Goal: Task Accomplishment & Management: Use online tool/utility

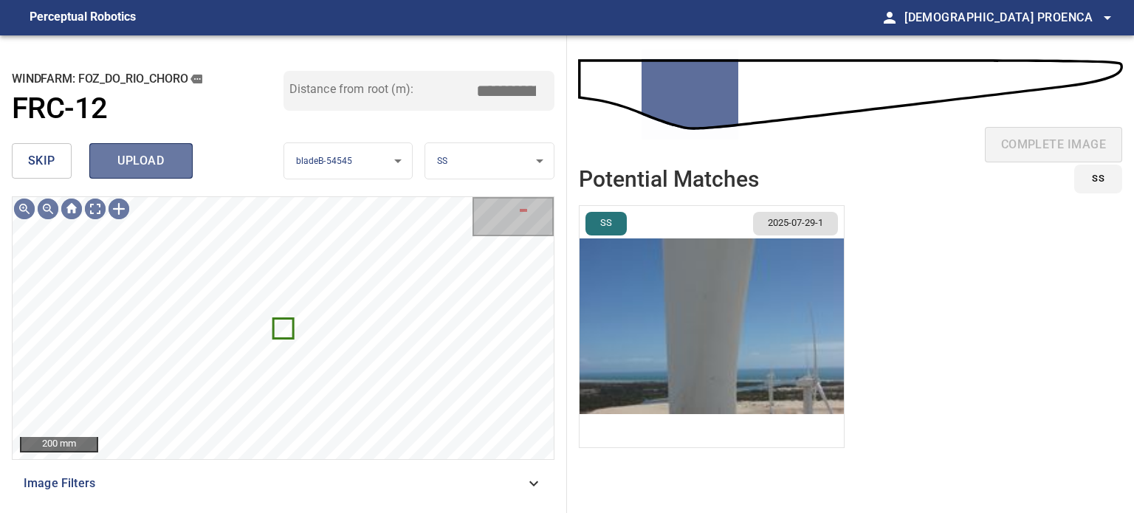
click at [182, 163] on button "upload" at bounding box center [140, 160] width 103 height 35
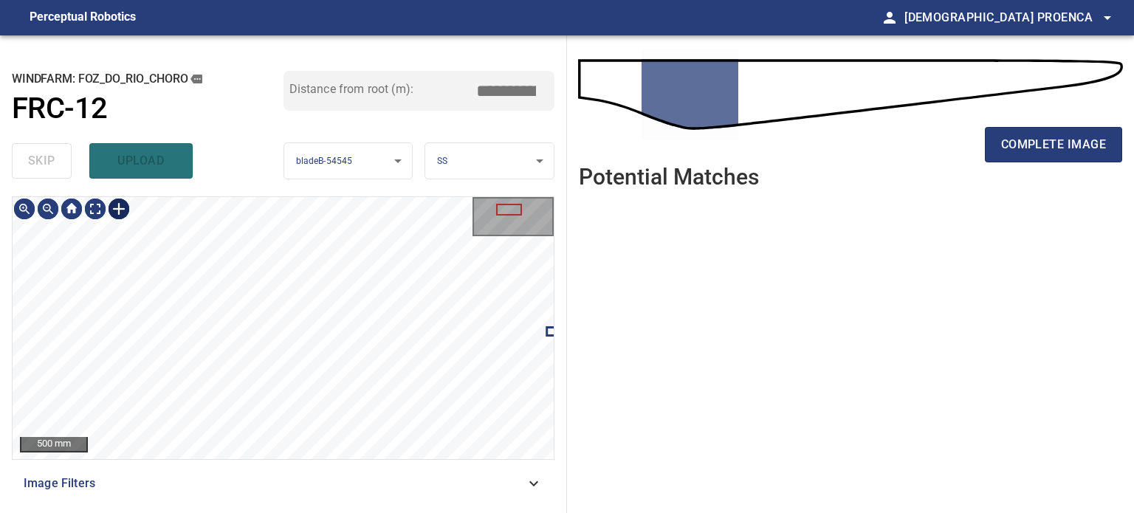
click at [119, 206] on div at bounding box center [119, 209] width 24 height 24
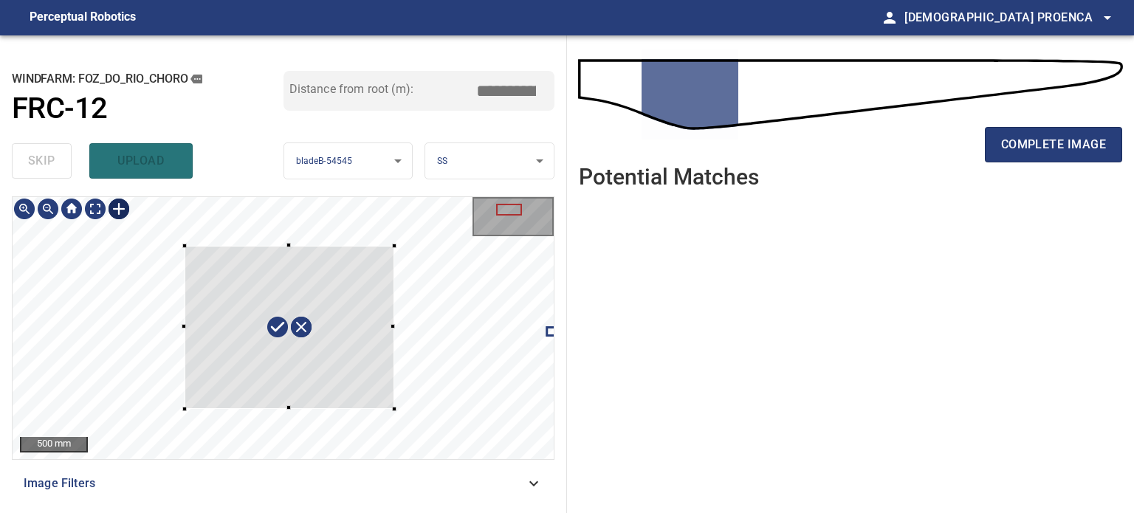
click at [393, 407] on div at bounding box center [283, 328] width 541 height 262
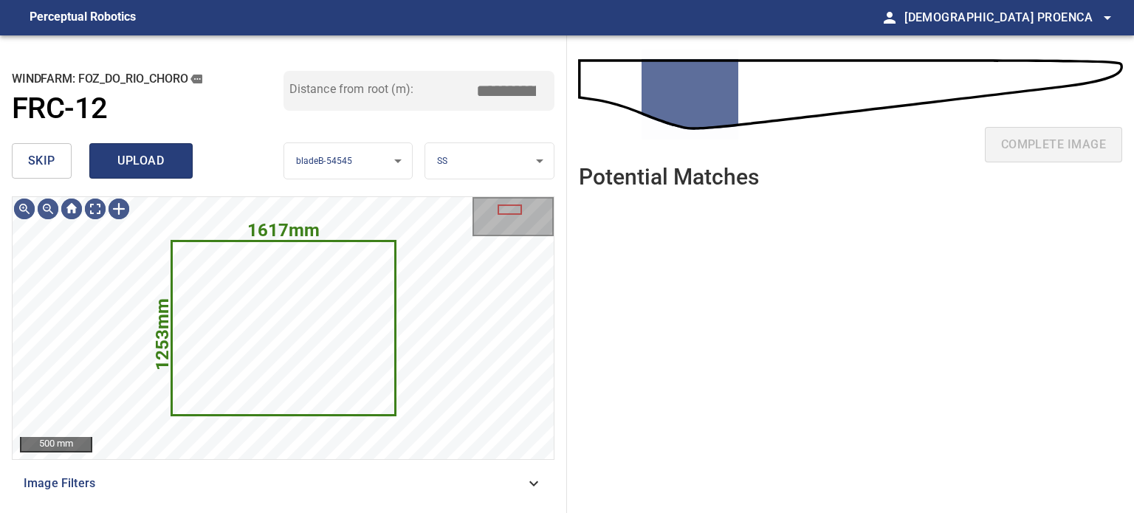
click at [139, 159] on span "upload" at bounding box center [141, 161] width 71 height 21
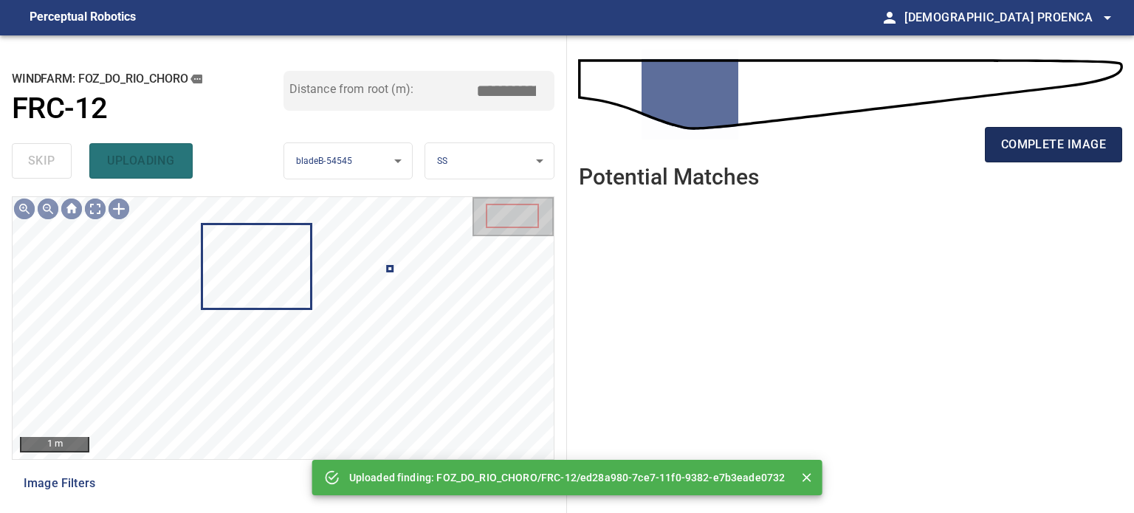
click at [1051, 143] on span "complete image" at bounding box center [1053, 144] width 105 height 21
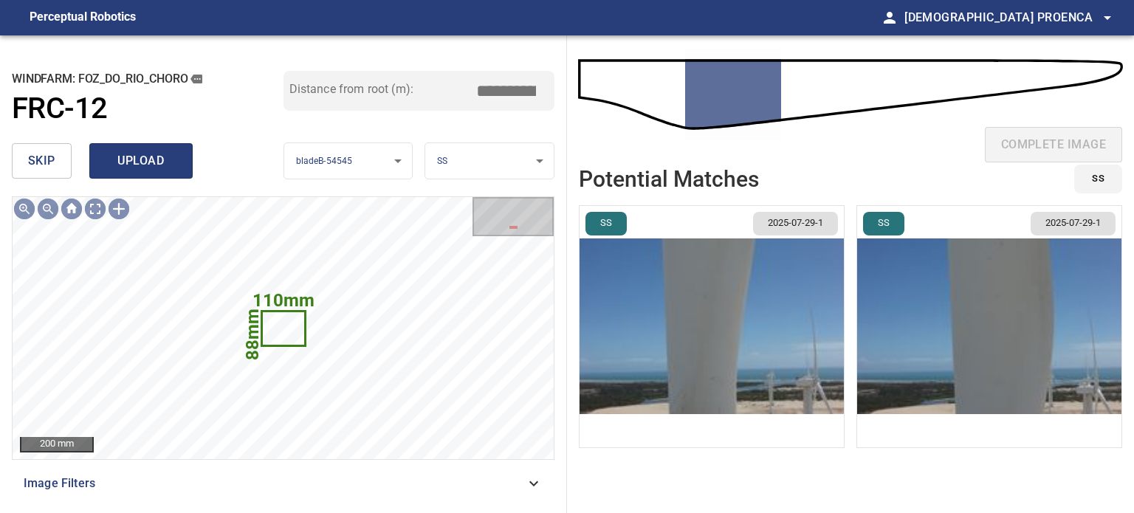
click at [124, 162] on span "upload" at bounding box center [141, 161] width 71 height 21
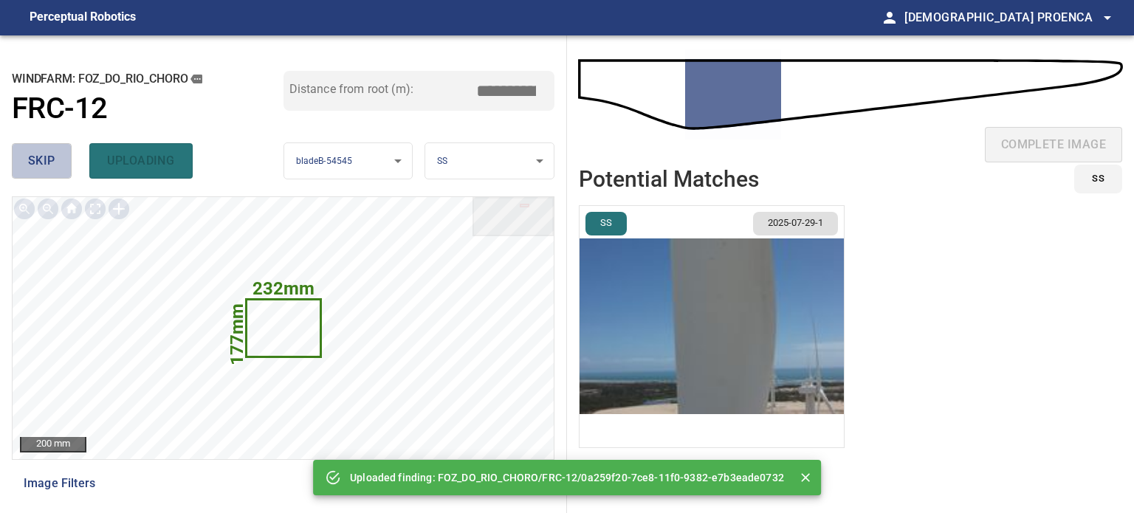
click at [44, 157] on span "skip" at bounding box center [41, 161] width 27 height 21
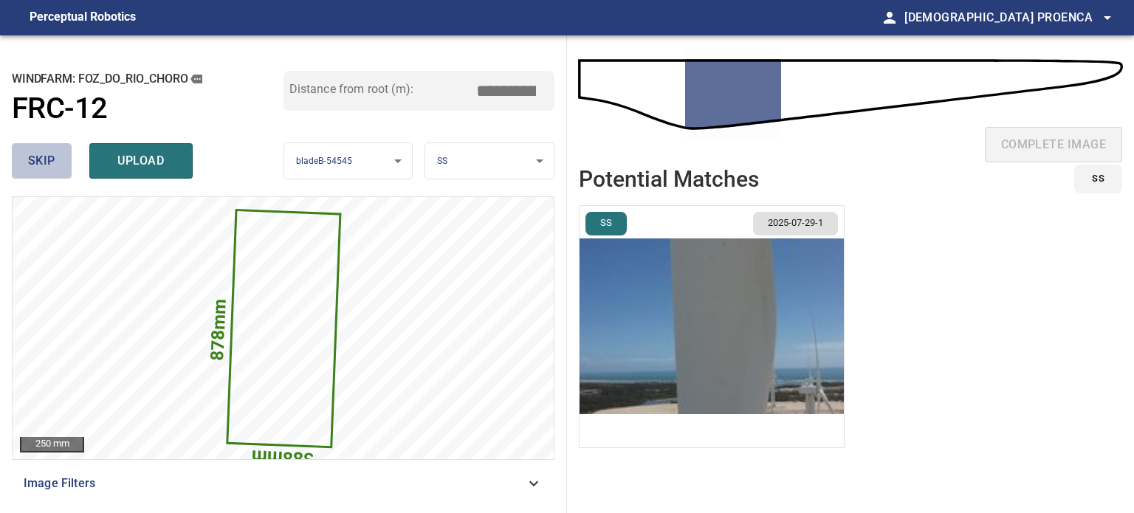
click at [35, 153] on span "skip" at bounding box center [41, 161] width 27 height 21
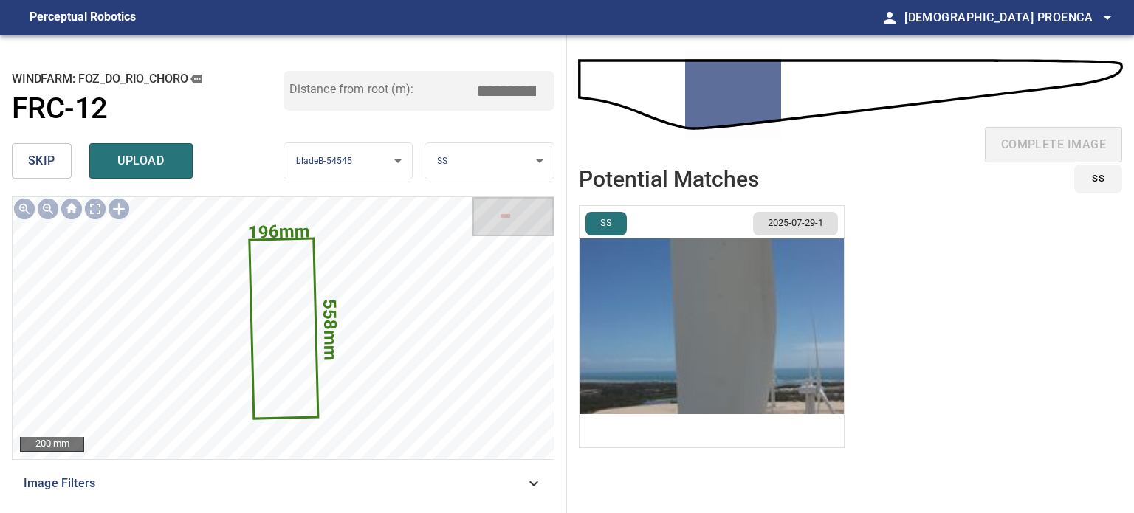
click at [122, 159] on span "upload" at bounding box center [141, 161] width 71 height 21
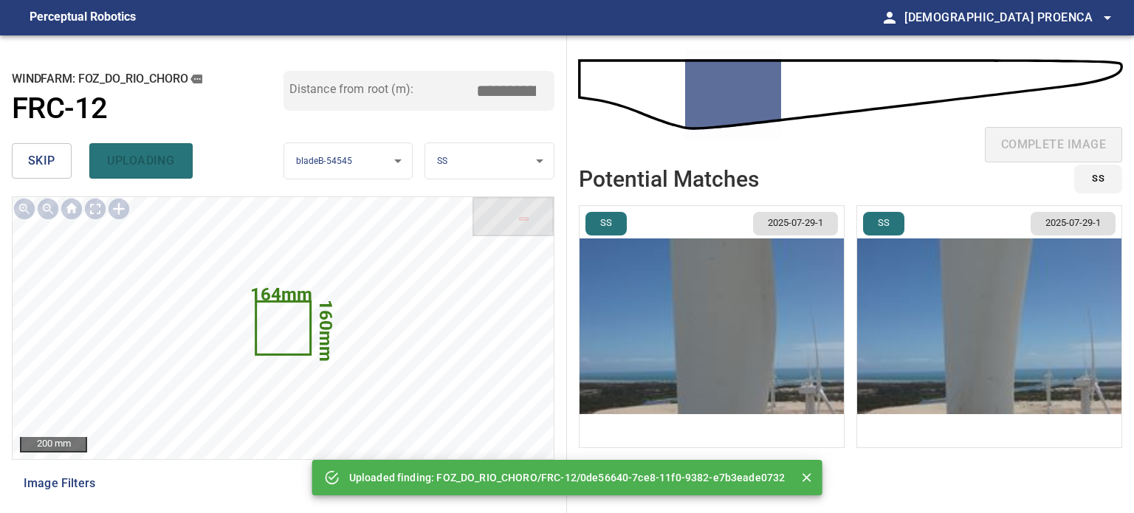
click at [46, 164] on span "skip" at bounding box center [41, 161] width 27 height 21
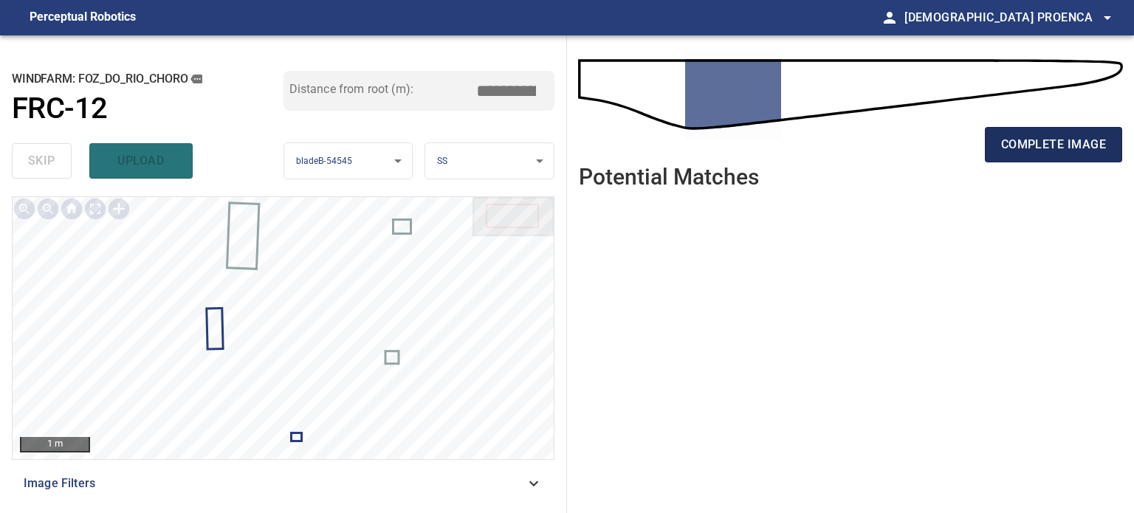
click at [1019, 148] on span "complete image" at bounding box center [1053, 144] width 105 height 21
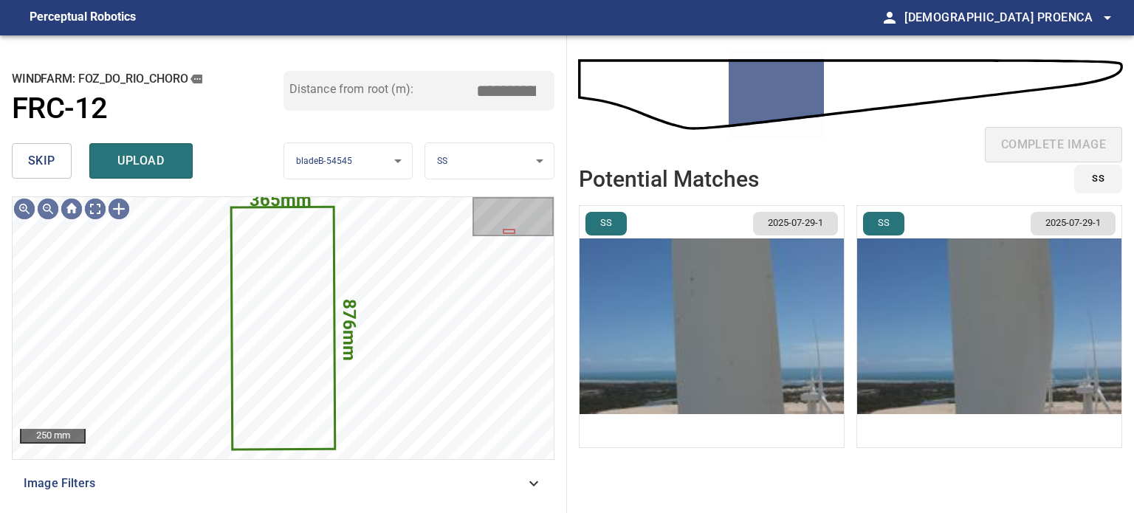
click at [30, 128] on div "windfarm: FOZ_DO_RIO_CHORO FRC-12 Distance from root (m): *****" at bounding box center [283, 104] width 543 height 66
click at [49, 161] on span "skip" at bounding box center [41, 161] width 27 height 21
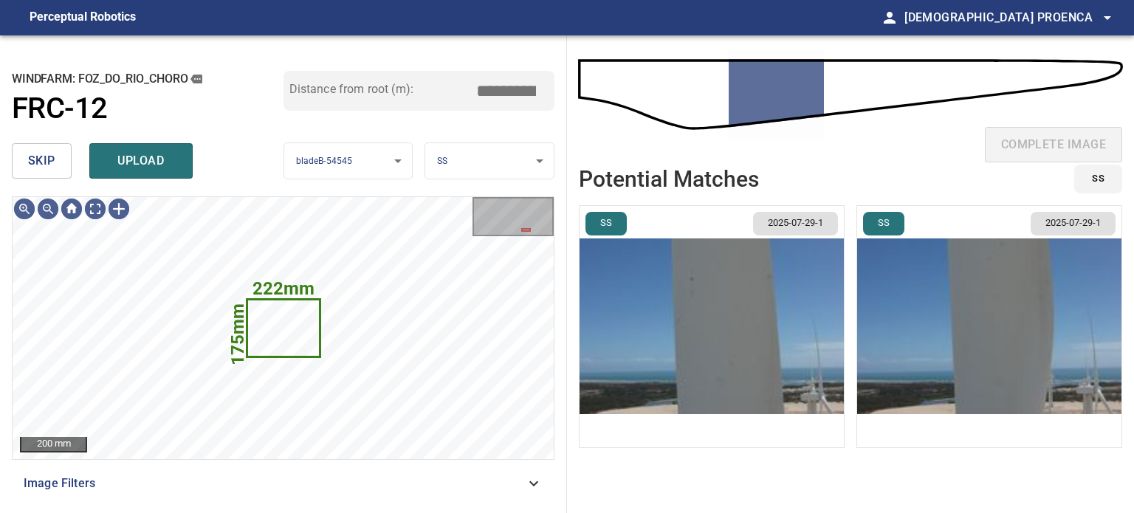
click at [54, 155] on span "skip" at bounding box center [41, 161] width 27 height 21
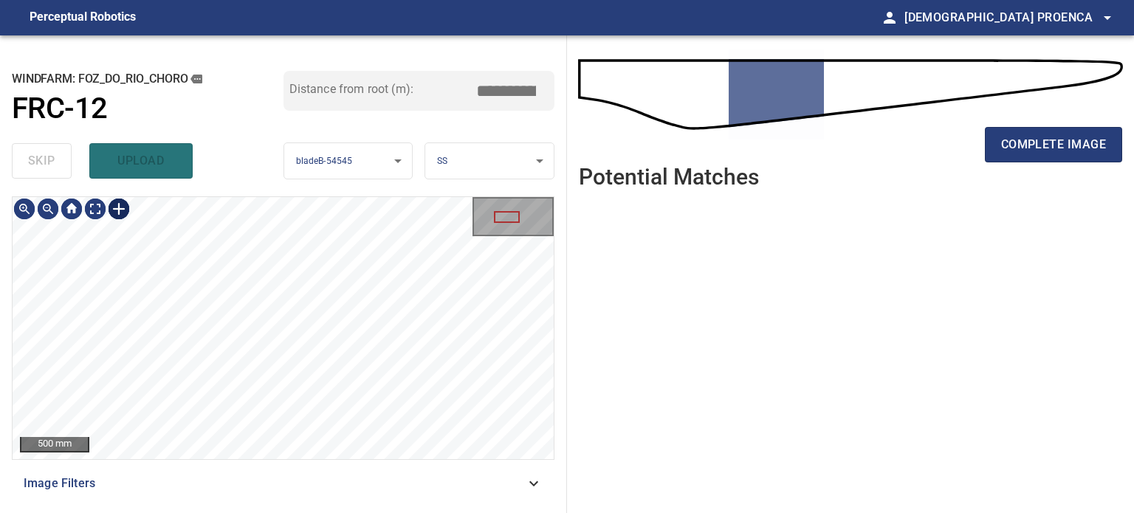
click at [115, 205] on div at bounding box center [119, 209] width 24 height 24
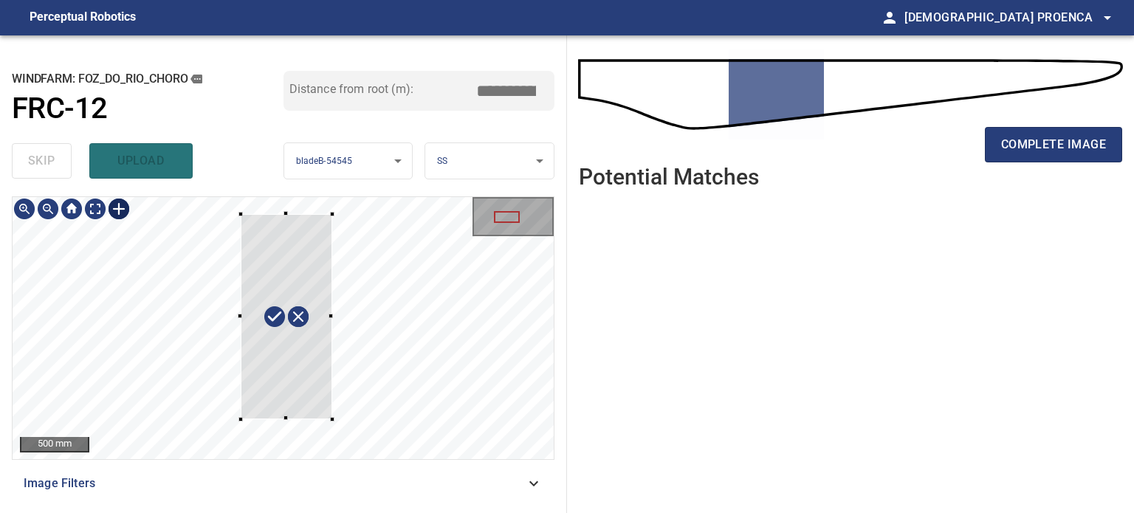
click at [331, 419] on div at bounding box center [283, 328] width 541 height 262
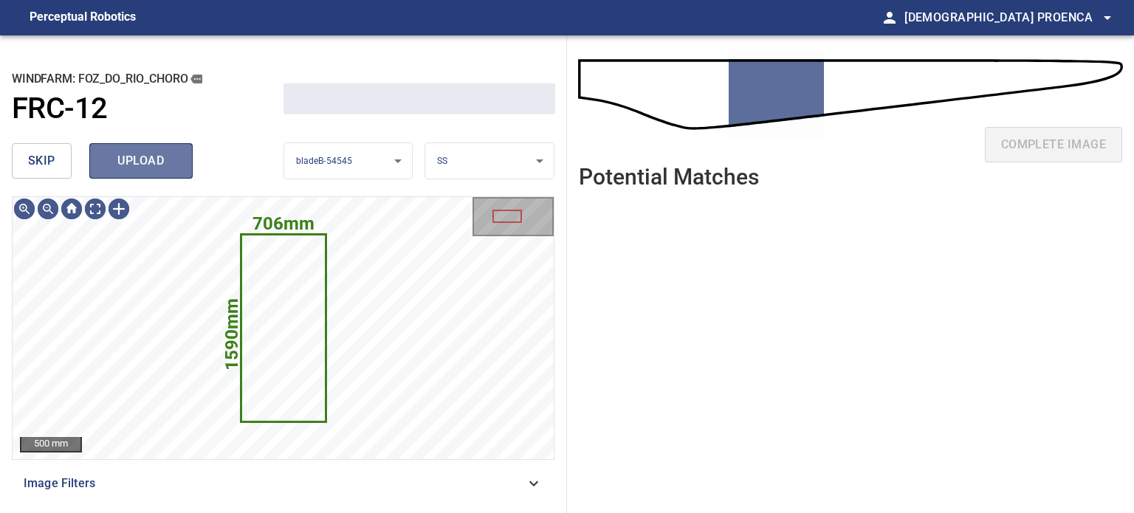
click at [114, 159] on span "upload" at bounding box center [141, 161] width 71 height 21
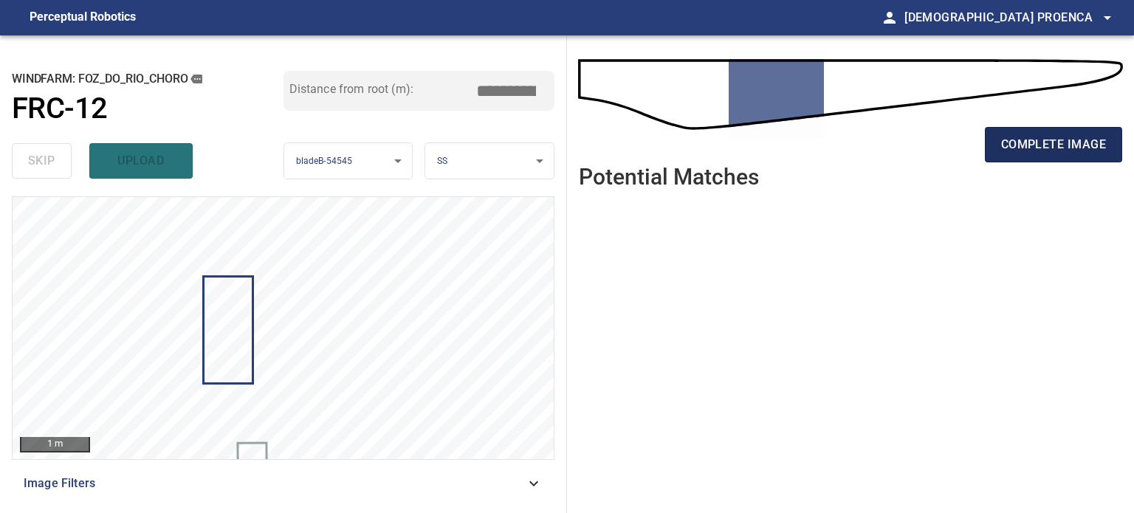
click at [1067, 135] on span "complete image" at bounding box center [1053, 144] width 105 height 21
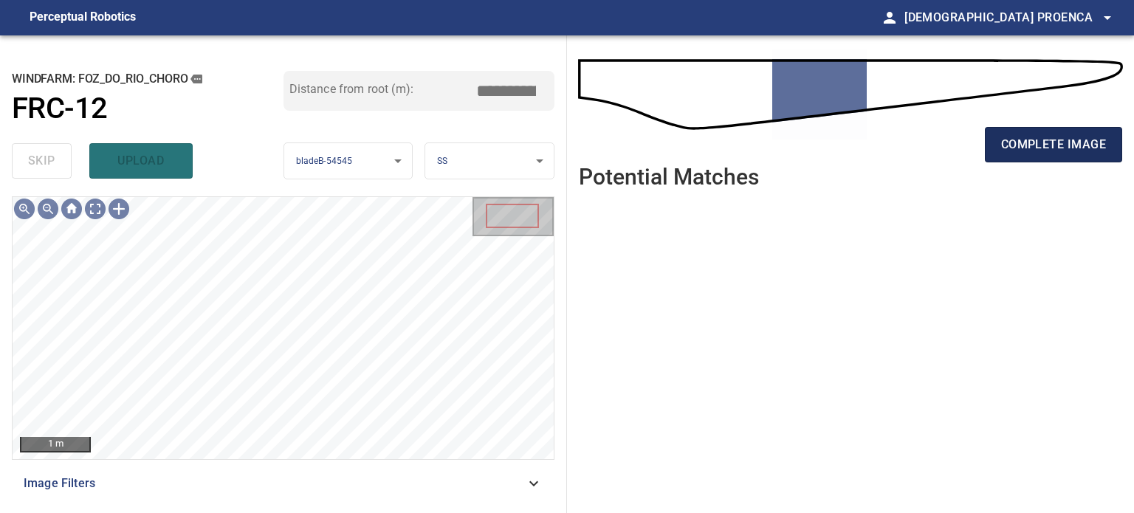
click at [1055, 137] on span "complete image" at bounding box center [1053, 144] width 105 height 21
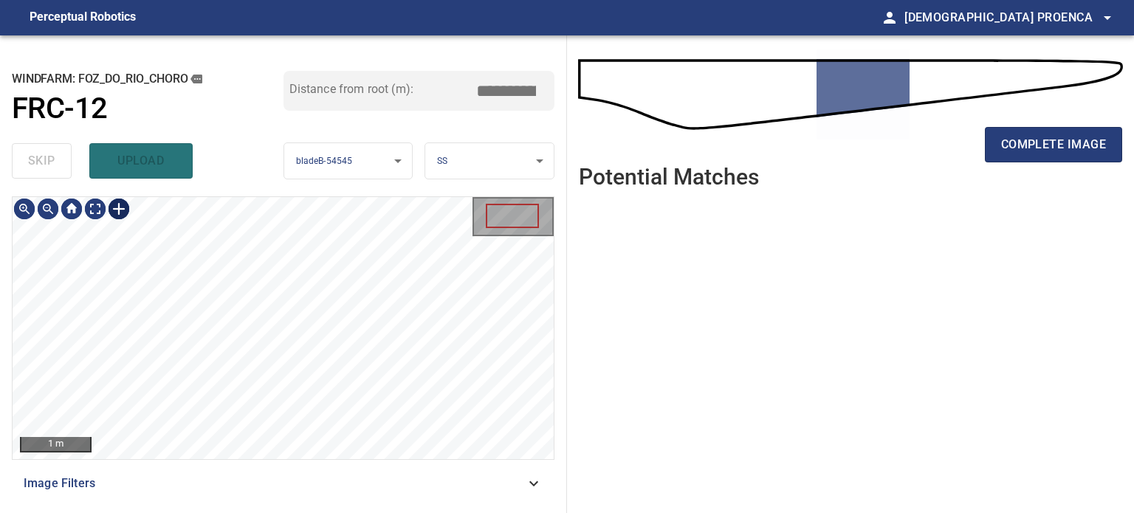
click at [118, 206] on div at bounding box center [119, 209] width 24 height 24
click at [260, 294] on div at bounding box center [283, 328] width 541 height 262
click at [260, 292] on div at bounding box center [260, 294] width 4 height 4
click at [210, 287] on div at bounding box center [212, 286] width 4 height 4
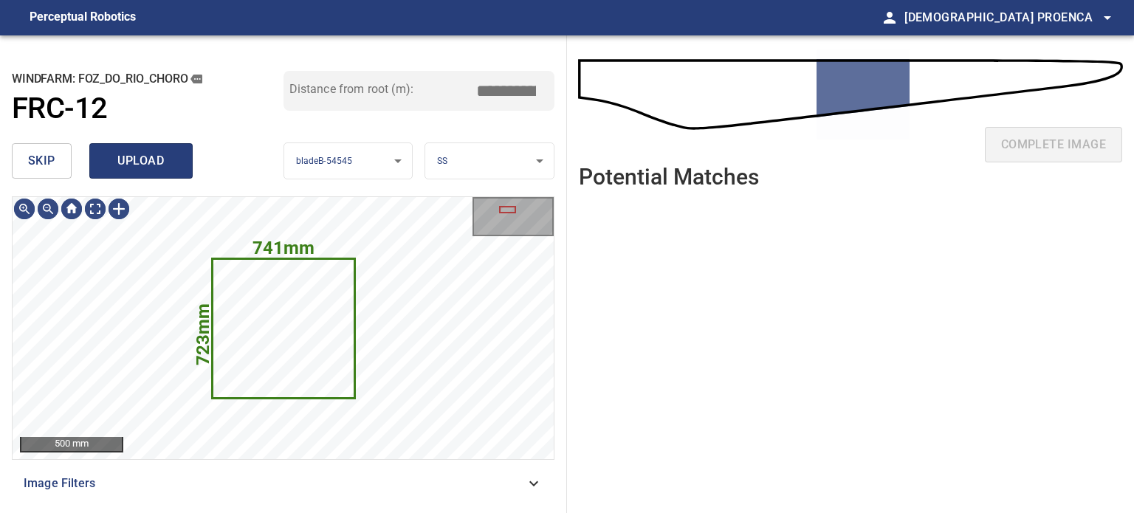
click at [167, 161] on span "upload" at bounding box center [141, 161] width 71 height 21
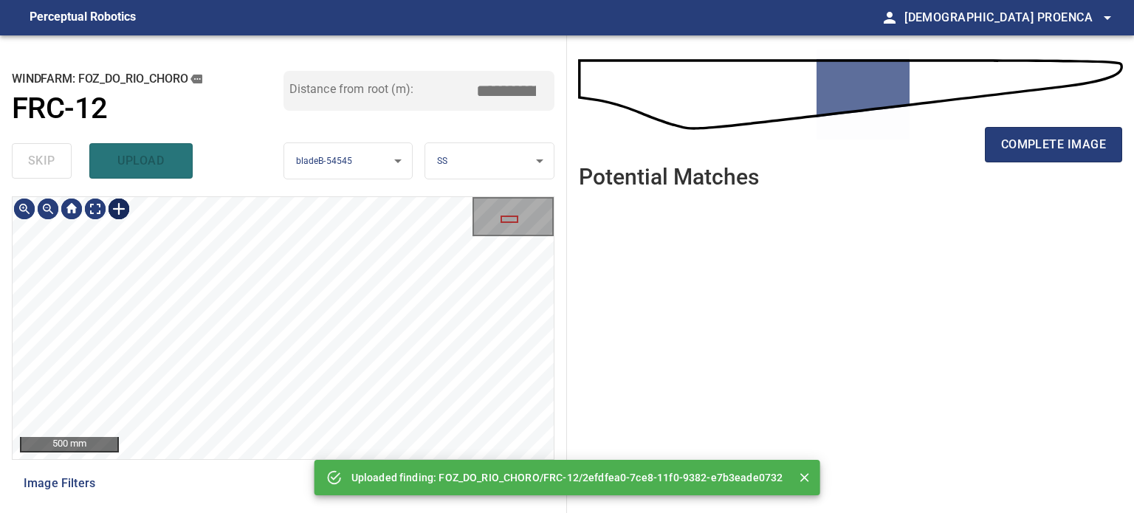
click at [117, 209] on div at bounding box center [119, 209] width 24 height 24
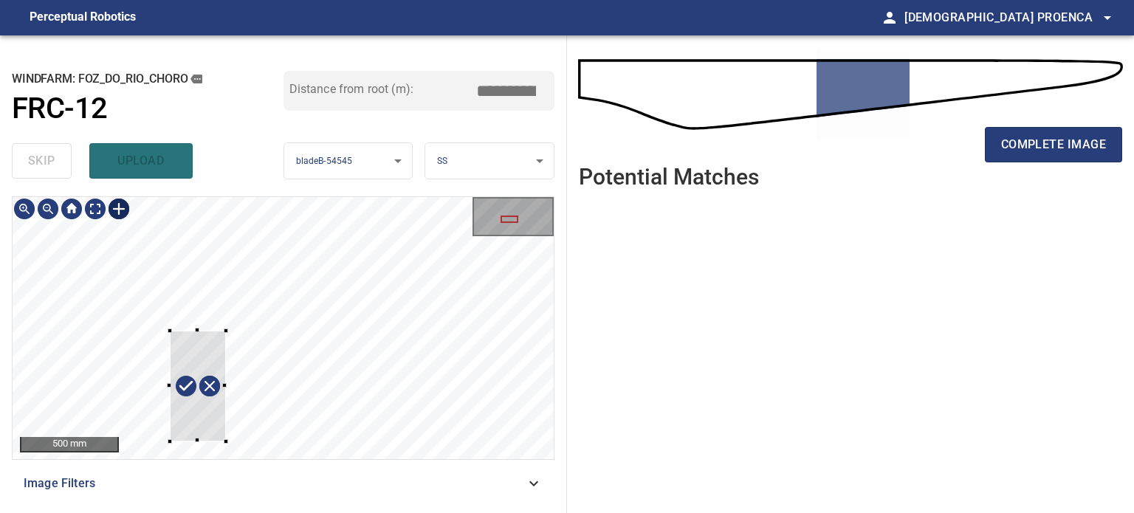
click at [225, 441] on div at bounding box center [283, 328] width 541 height 262
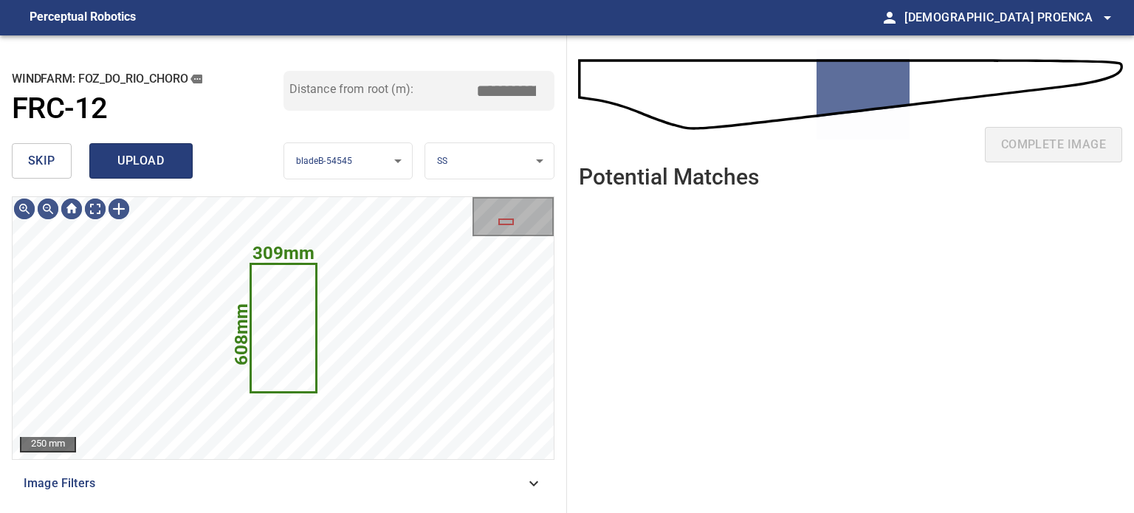
click at [133, 161] on span "upload" at bounding box center [141, 161] width 71 height 21
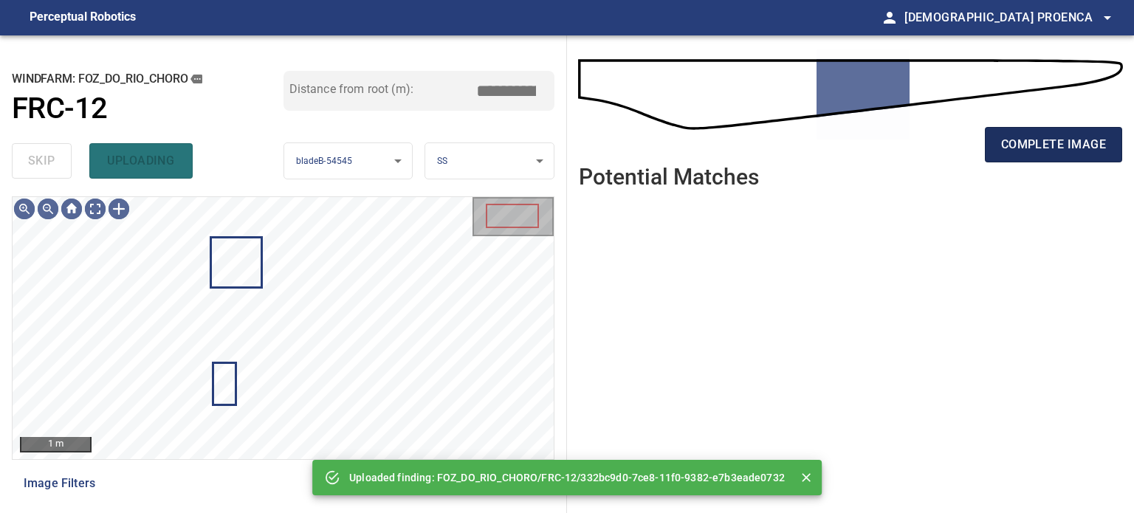
click at [1022, 148] on span "complete image" at bounding box center [1053, 144] width 105 height 21
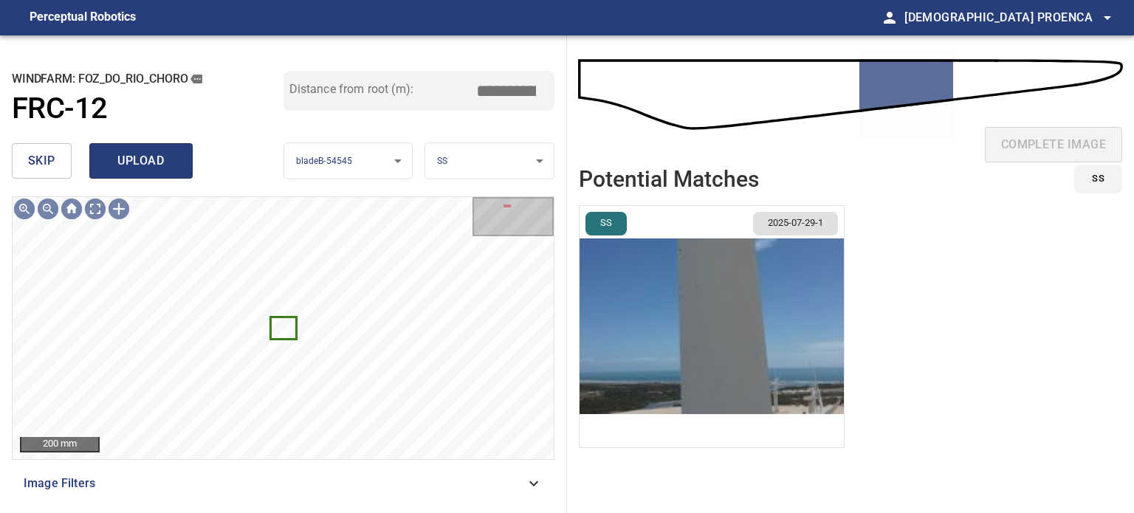
click at [137, 162] on span "upload" at bounding box center [141, 161] width 71 height 21
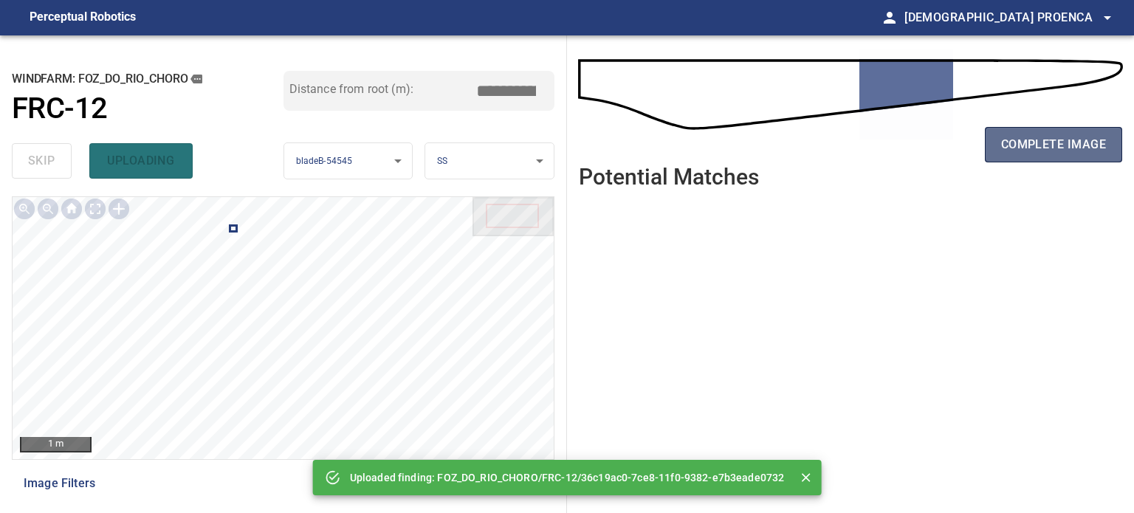
click at [1033, 144] on span "complete image" at bounding box center [1053, 144] width 105 height 21
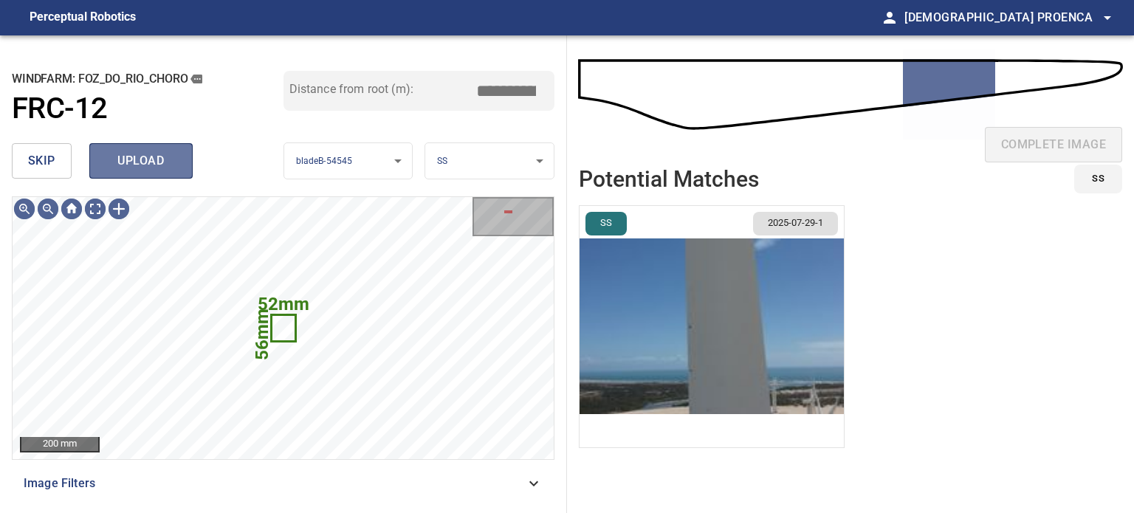
click at [176, 162] on button "upload" at bounding box center [140, 160] width 103 height 35
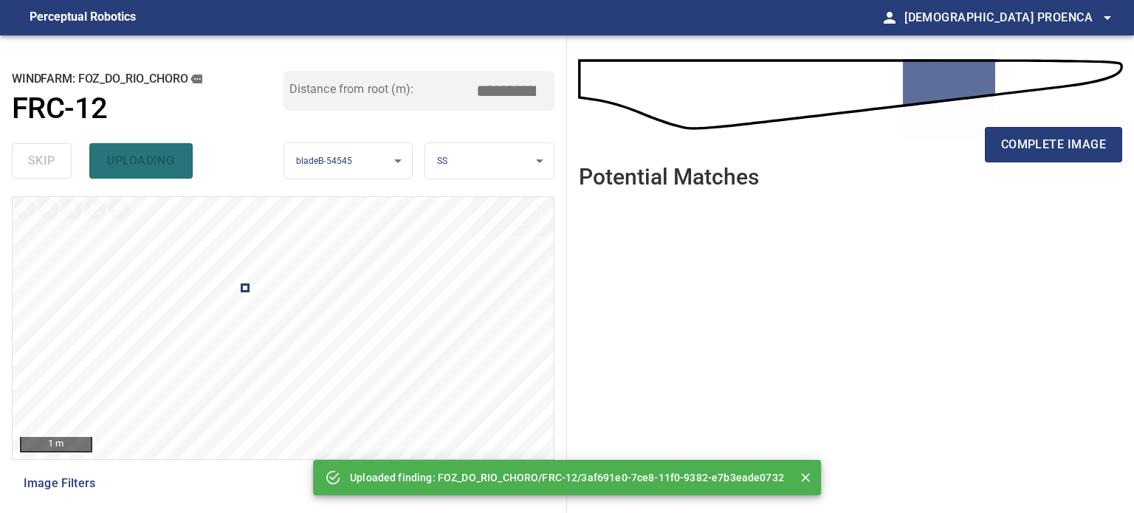
click at [117, 210] on div at bounding box center [119, 209] width 24 height 24
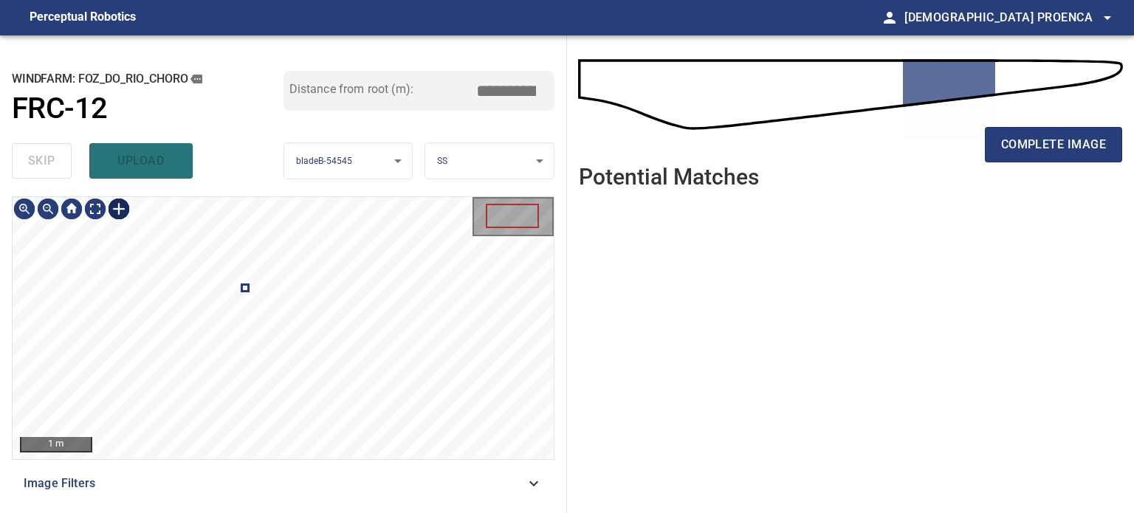
click at [114, 209] on img at bounding box center [119, 209] width 24 height 24
click at [118, 206] on div at bounding box center [119, 209] width 24 height 24
click at [278, 359] on div at bounding box center [283, 328] width 541 height 262
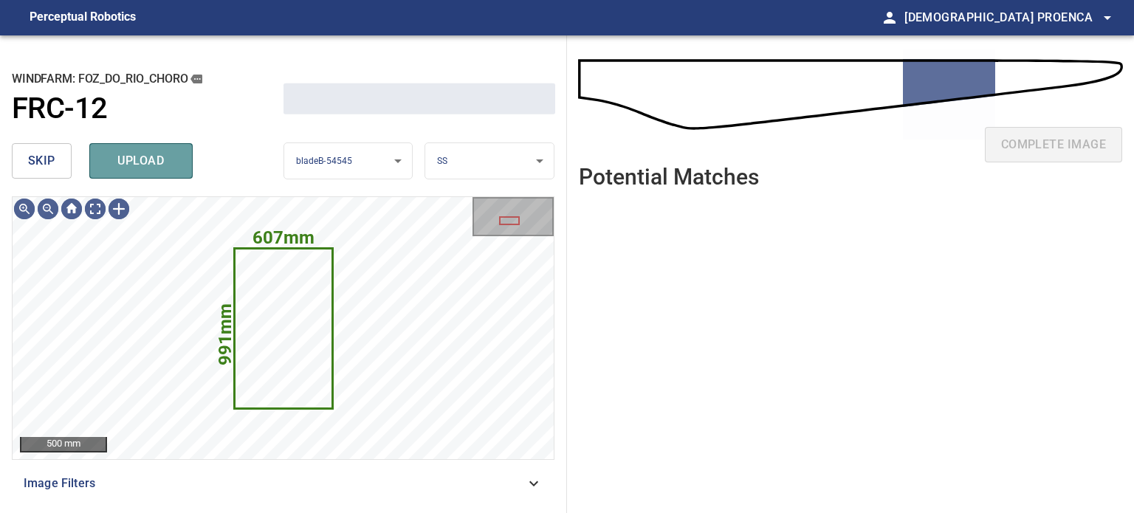
click at [136, 170] on span "upload" at bounding box center [141, 161] width 71 height 21
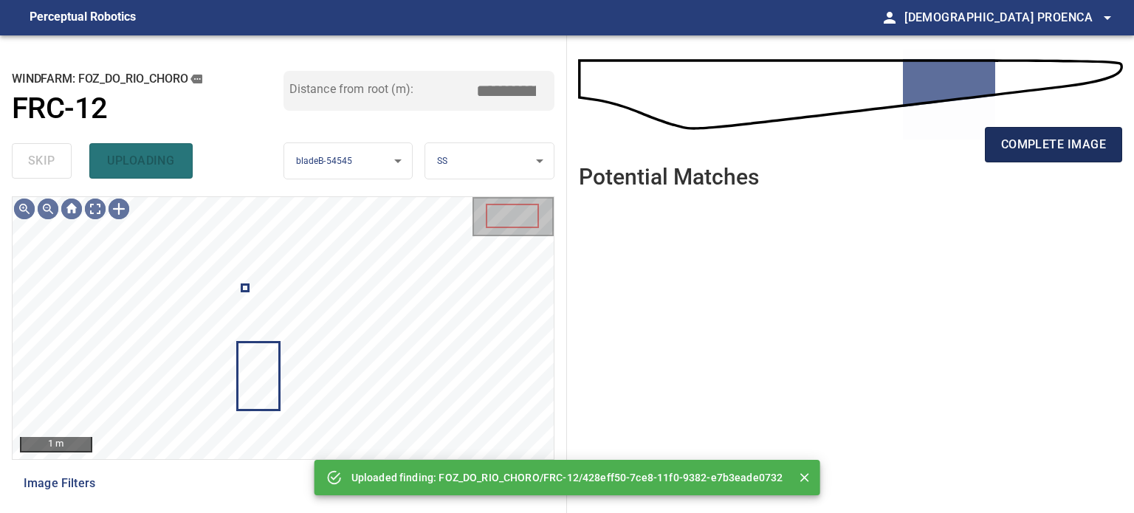
click at [1021, 135] on span "complete image" at bounding box center [1053, 144] width 105 height 21
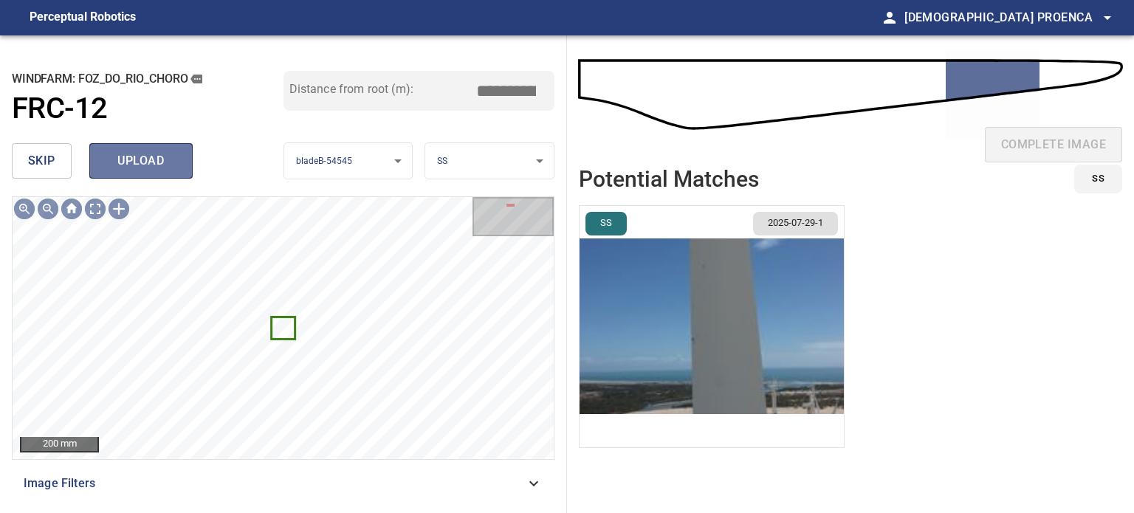
click at [151, 161] on span "upload" at bounding box center [141, 161] width 71 height 21
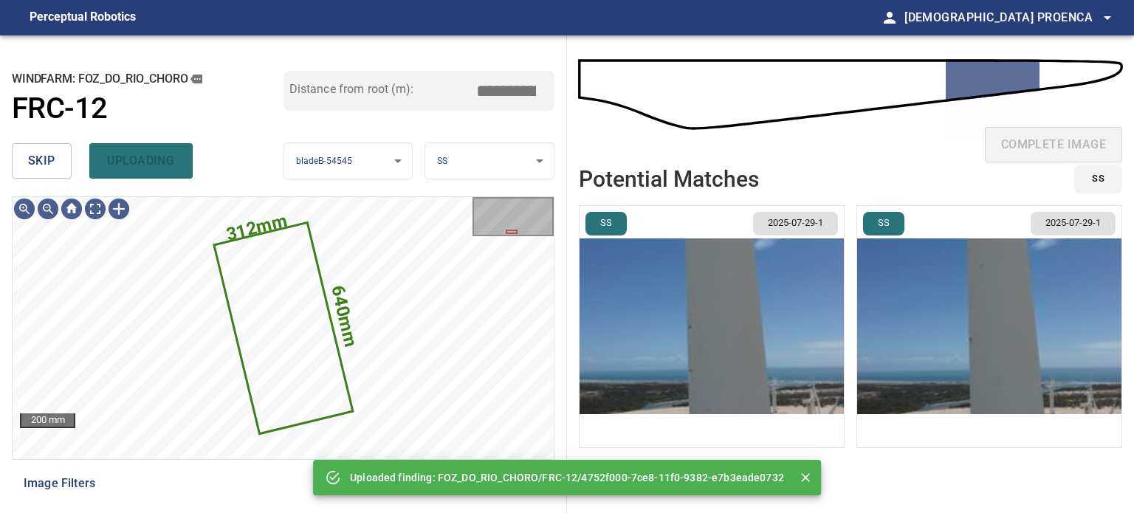
click at [142, 159] on div "skip uploading" at bounding box center [148, 160] width 272 height 47
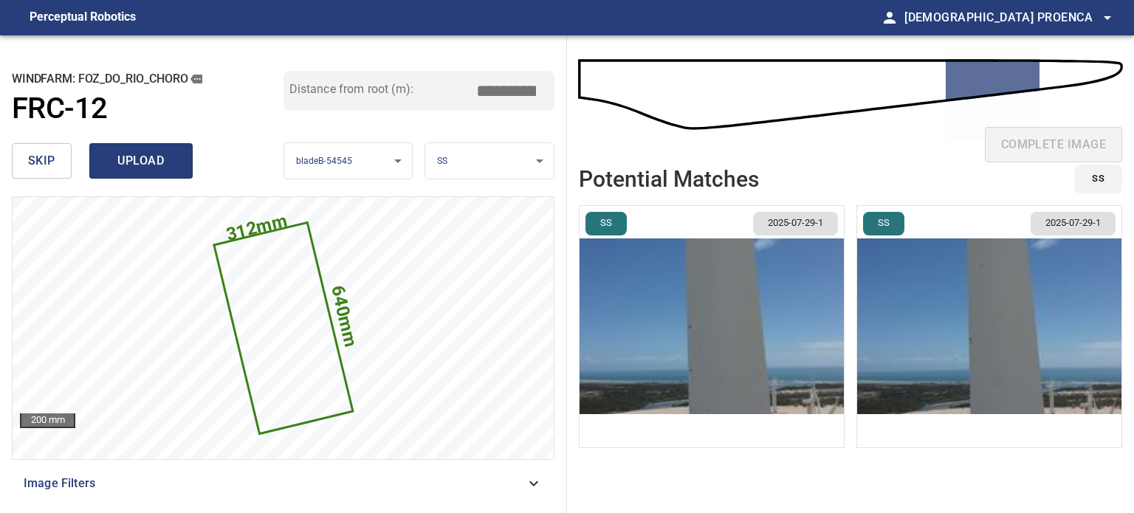
click at [137, 156] on span "upload" at bounding box center [141, 161] width 71 height 21
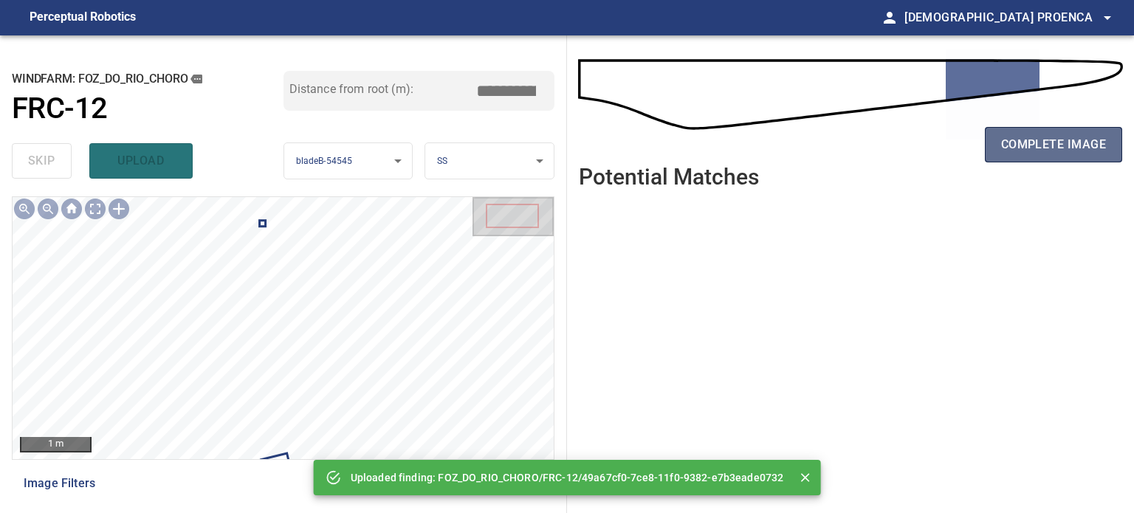
click at [1056, 145] on span "complete image" at bounding box center [1053, 144] width 105 height 21
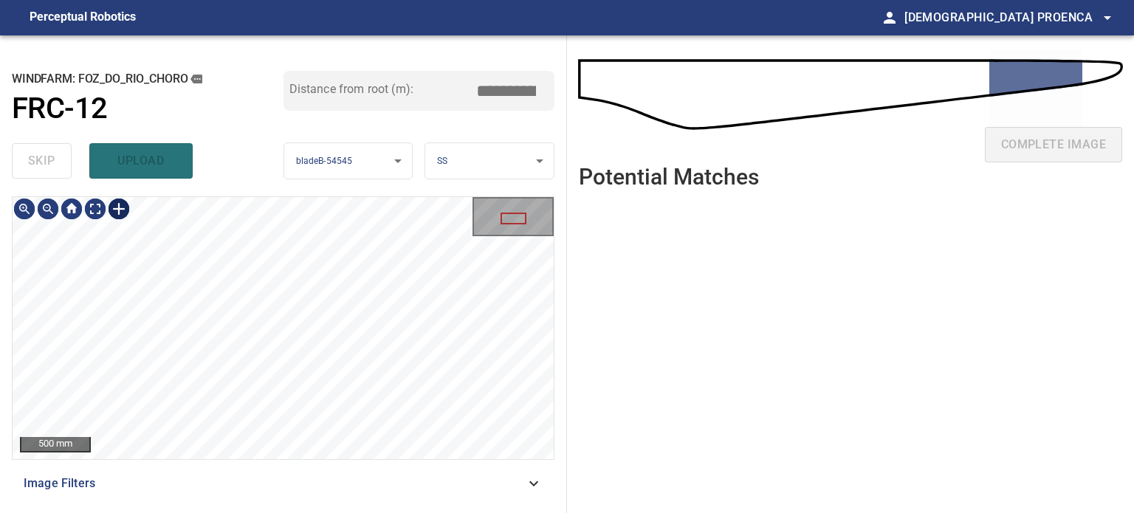
click at [116, 206] on div at bounding box center [119, 209] width 24 height 24
click at [241, 347] on div at bounding box center [283, 328] width 541 height 262
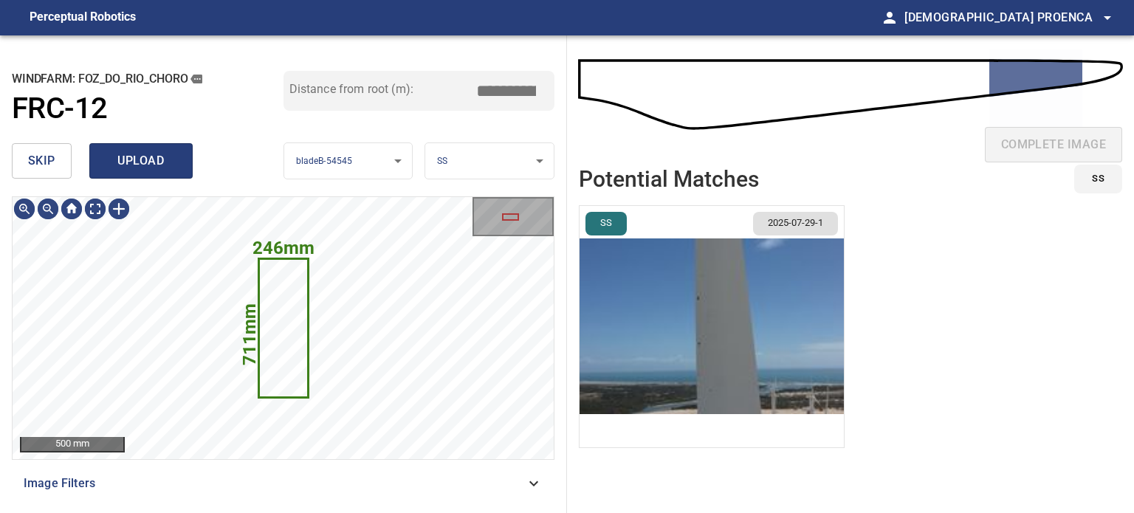
click at [148, 168] on span "upload" at bounding box center [141, 161] width 71 height 21
